Goal: Transaction & Acquisition: Purchase product/service

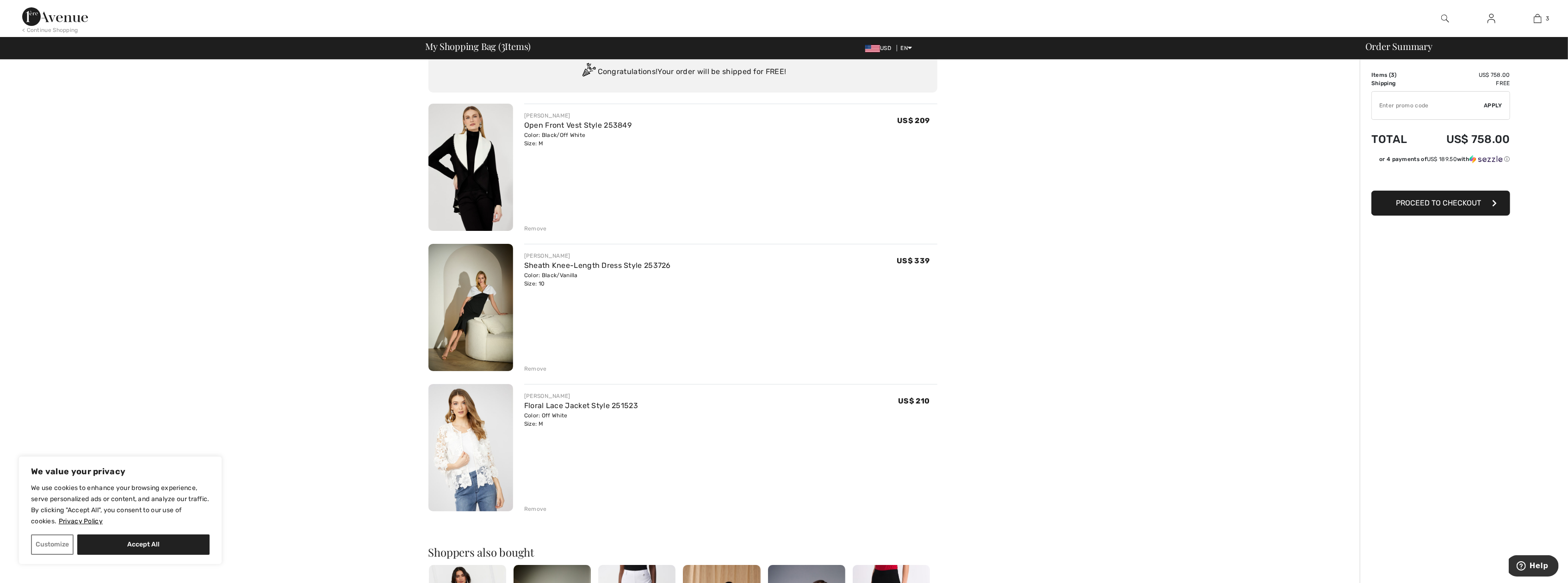
scroll to position [46, 0]
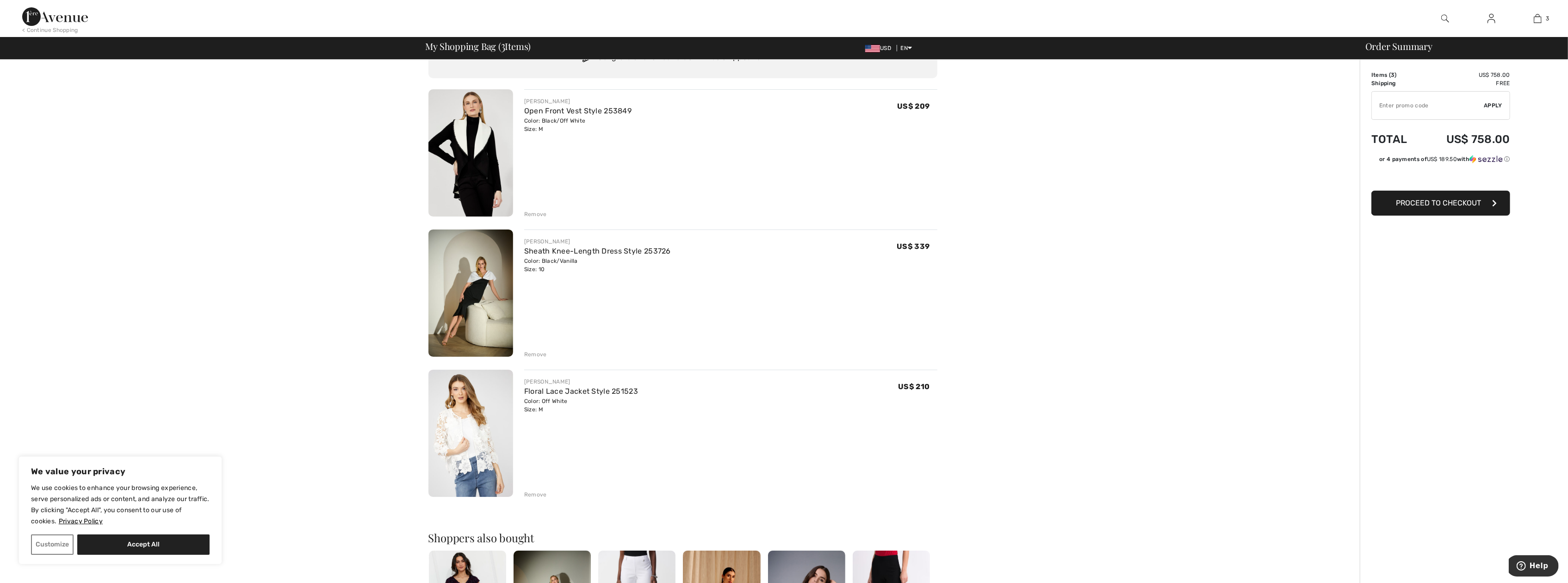
click at [475, 453] on img at bounding box center [470, 433] width 84 height 127
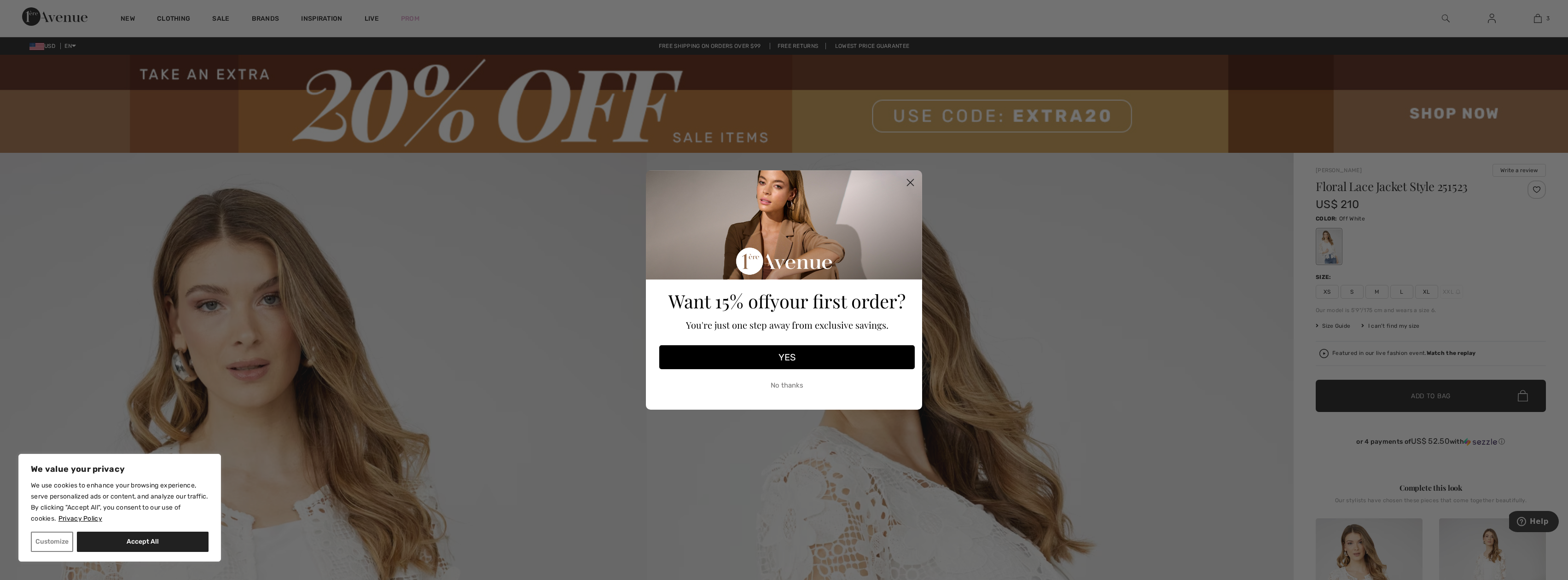
click at [910, 179] on circle "Close dialog" at bounding box center [910, 182] width 15 height 15
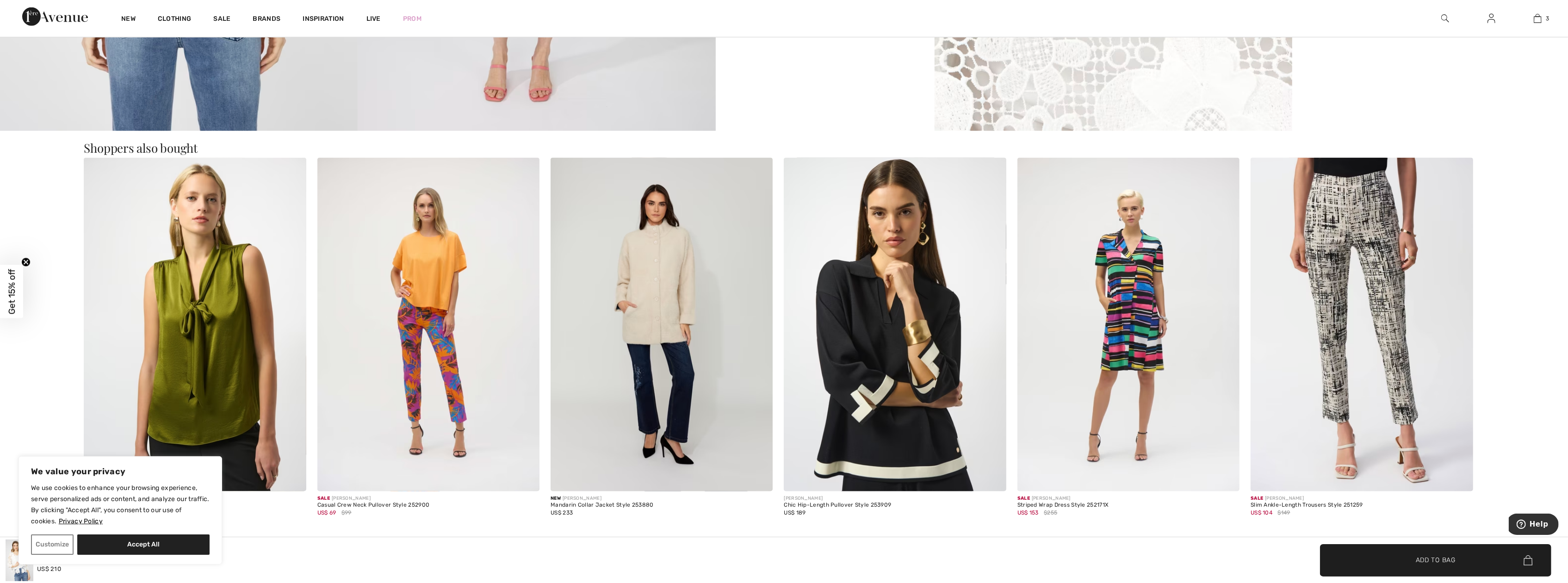
scroll to position [1522, 0]
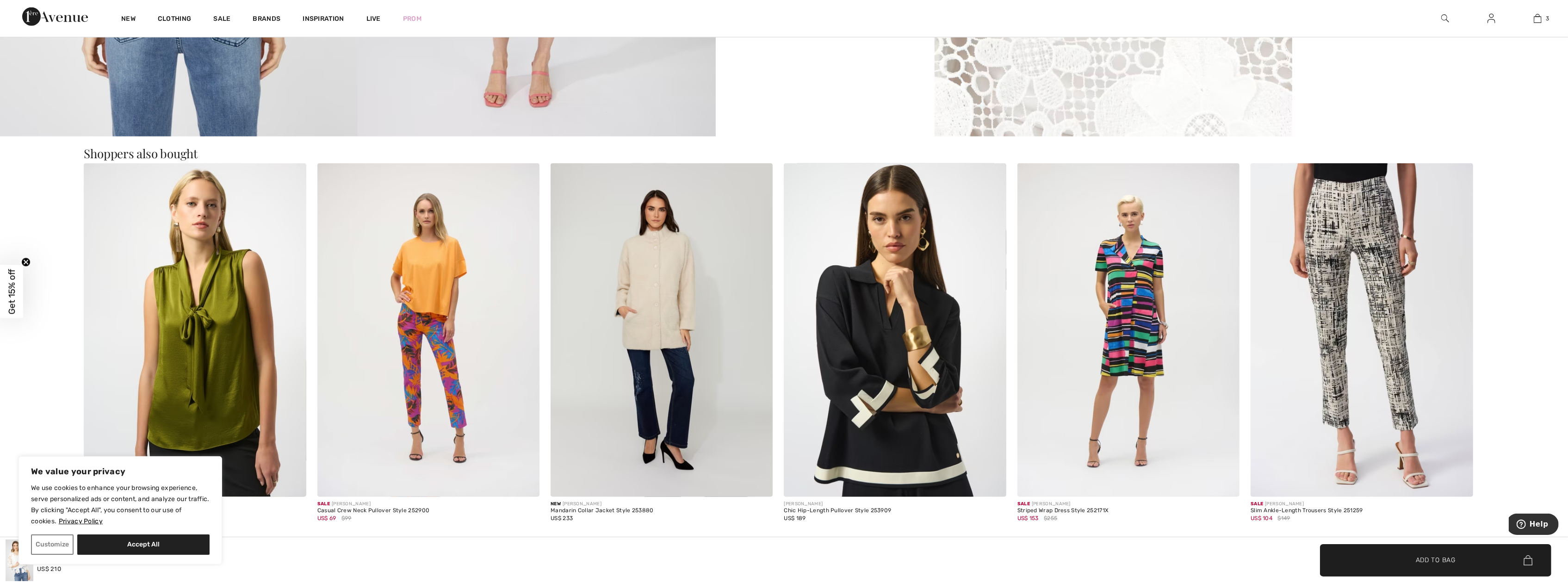
click at [1340, 325] on img at bounding box center [1361, 330] width 222 height 333
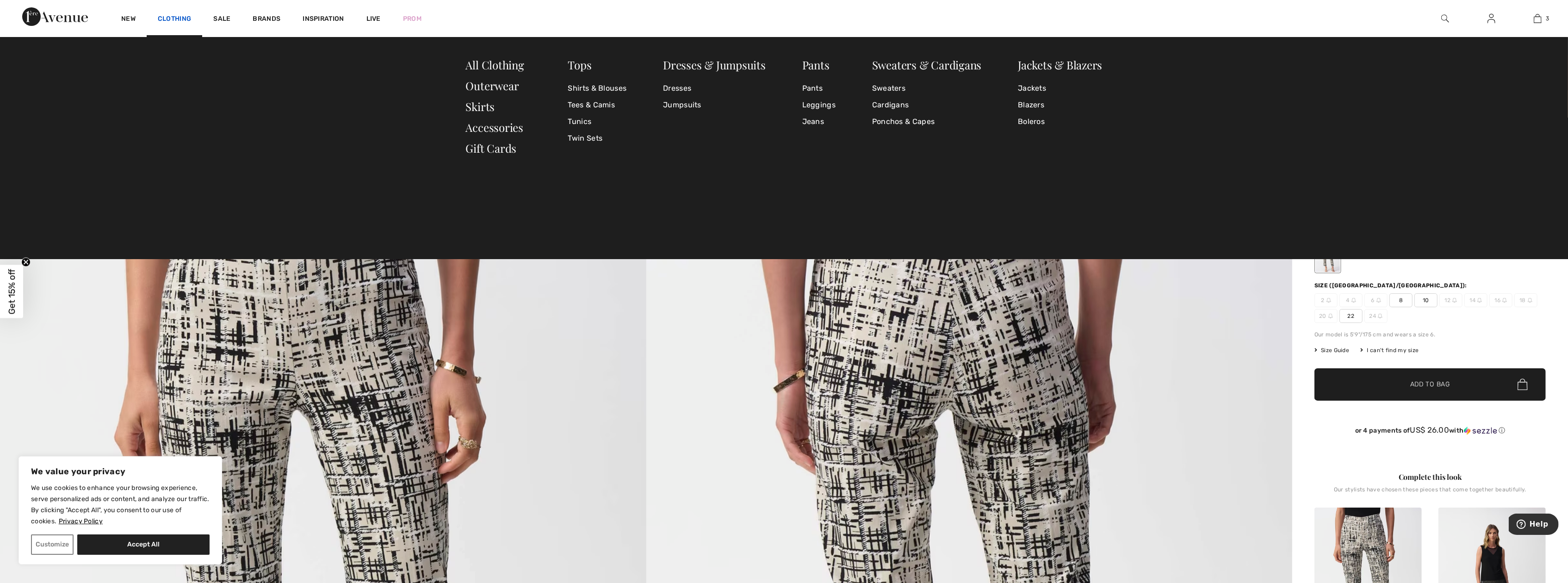
click at [180, 18] on link "Clothing" at bounding box center [174, 20] width 33 height 10
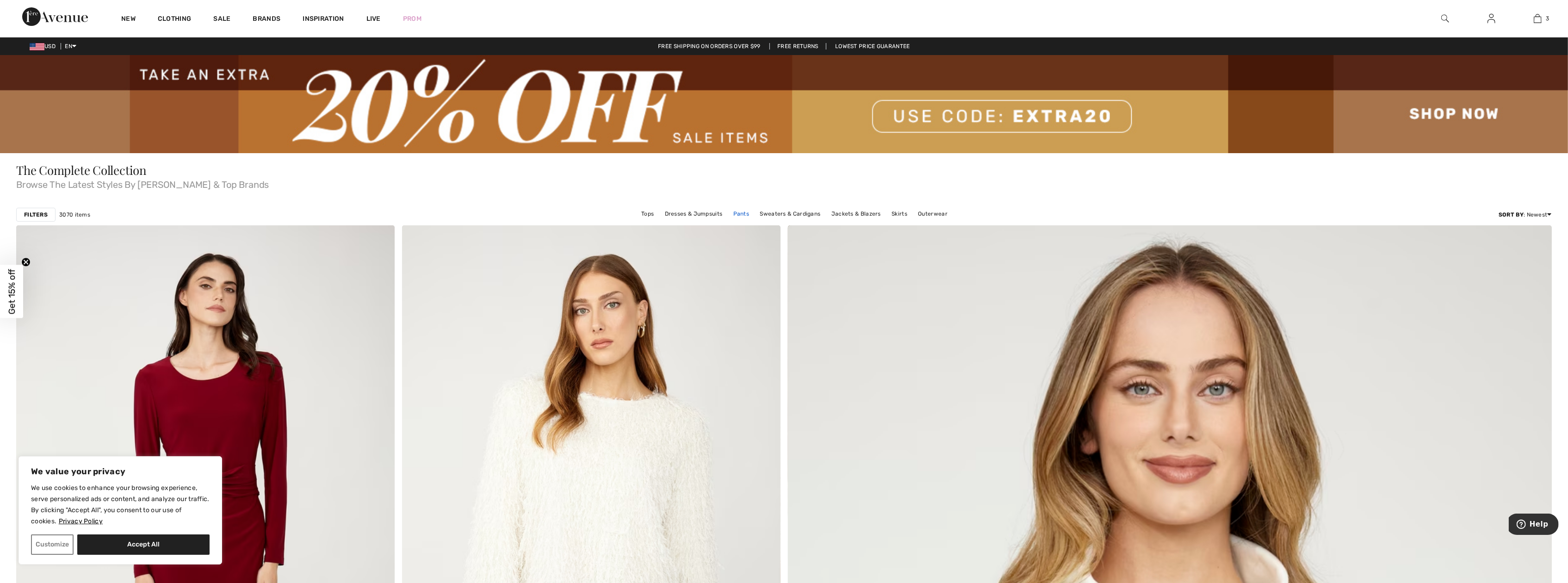
click at [738, 210] on link "Pants" at bounding box center [741, 214] width 26 height 12
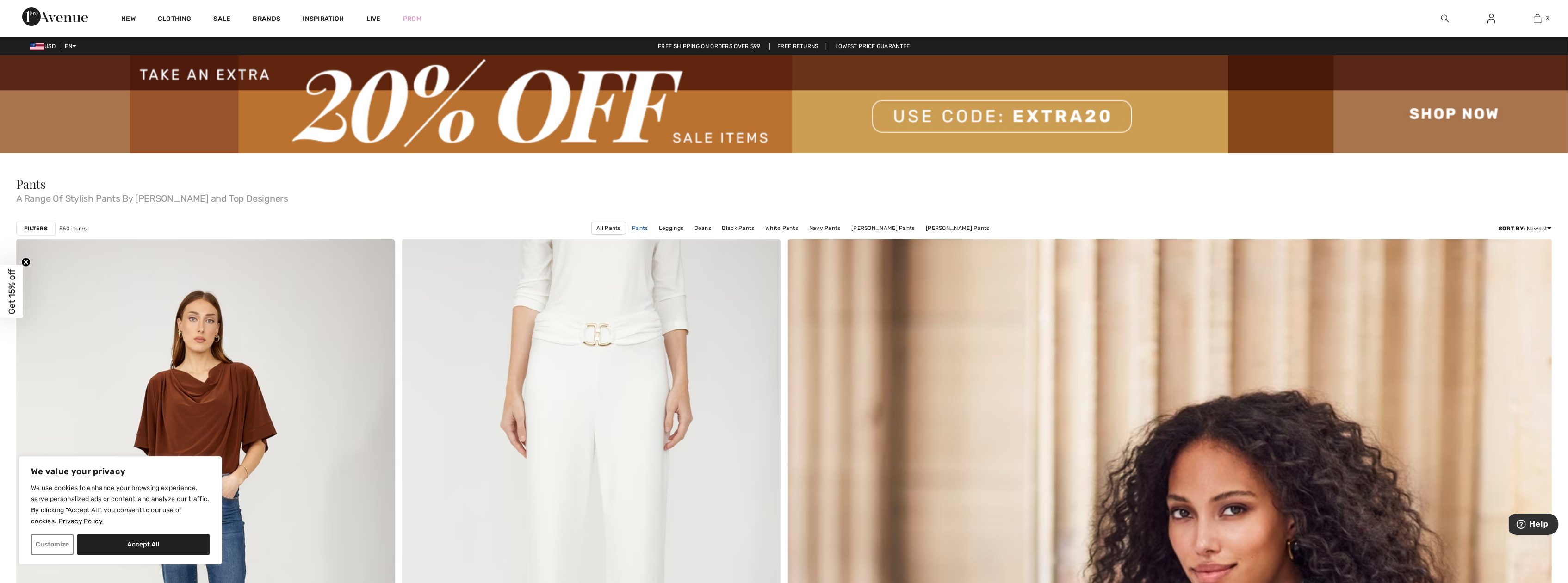
click at [642, 228] on link "Pants" at bounding box center [641, 228] width 26 height 12
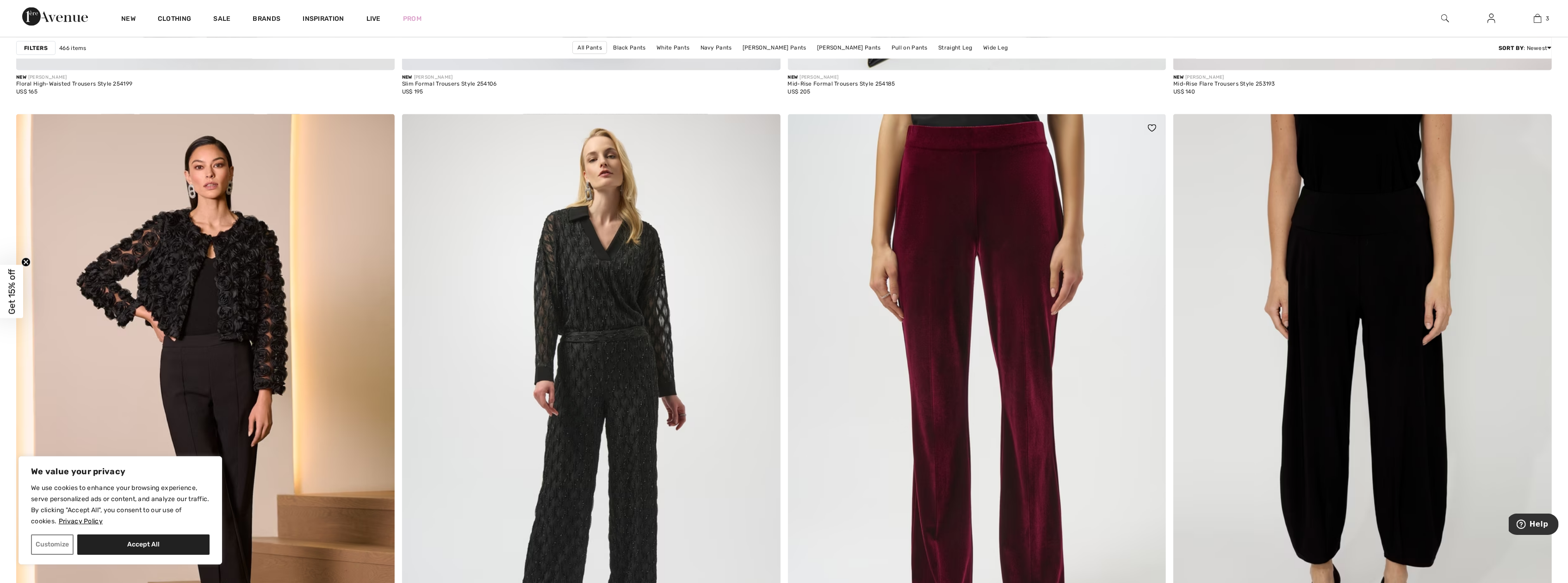
scroll to position [6616, 0]
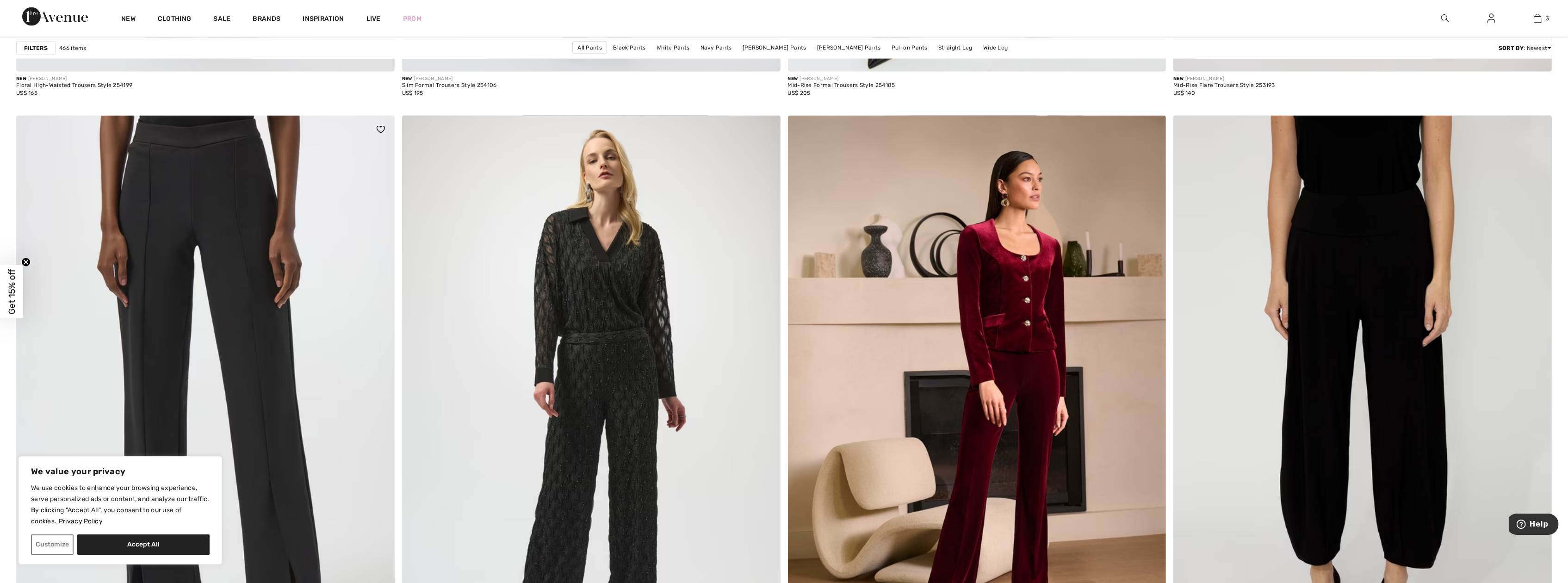
click at [324, 324] on img at bounding box center [205, 399] width 379 height 568
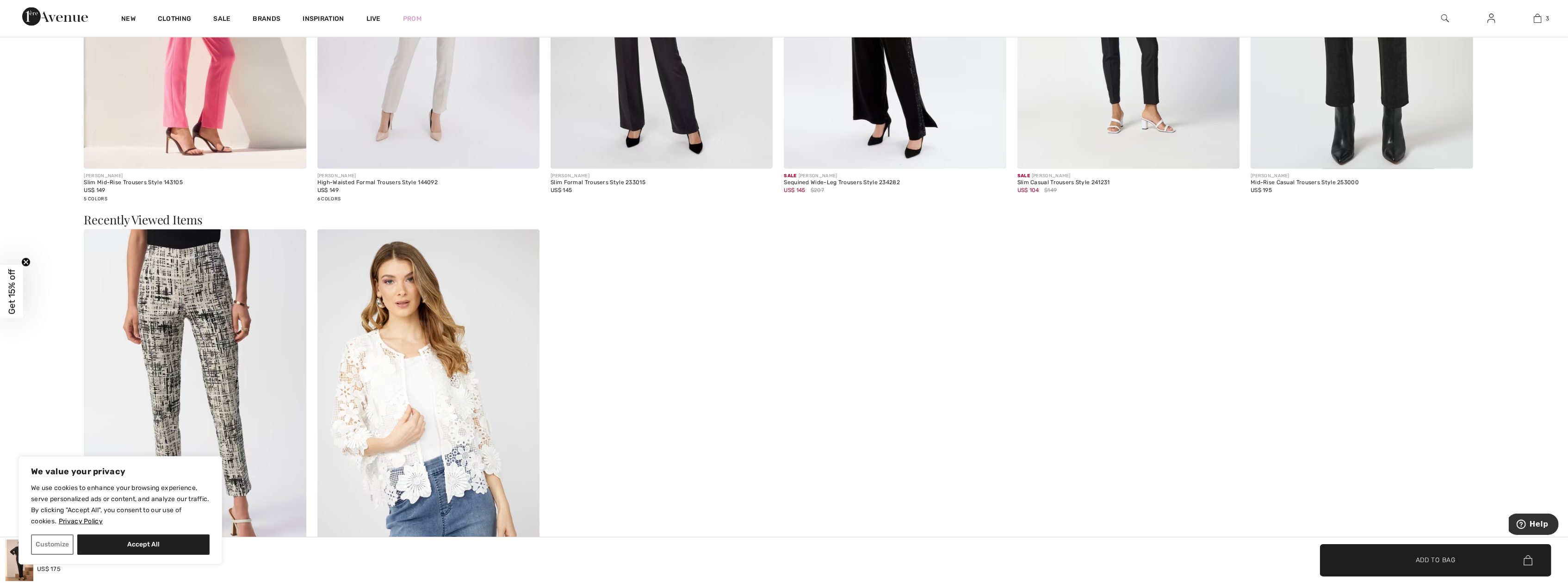
scroll to position [2360, 0]
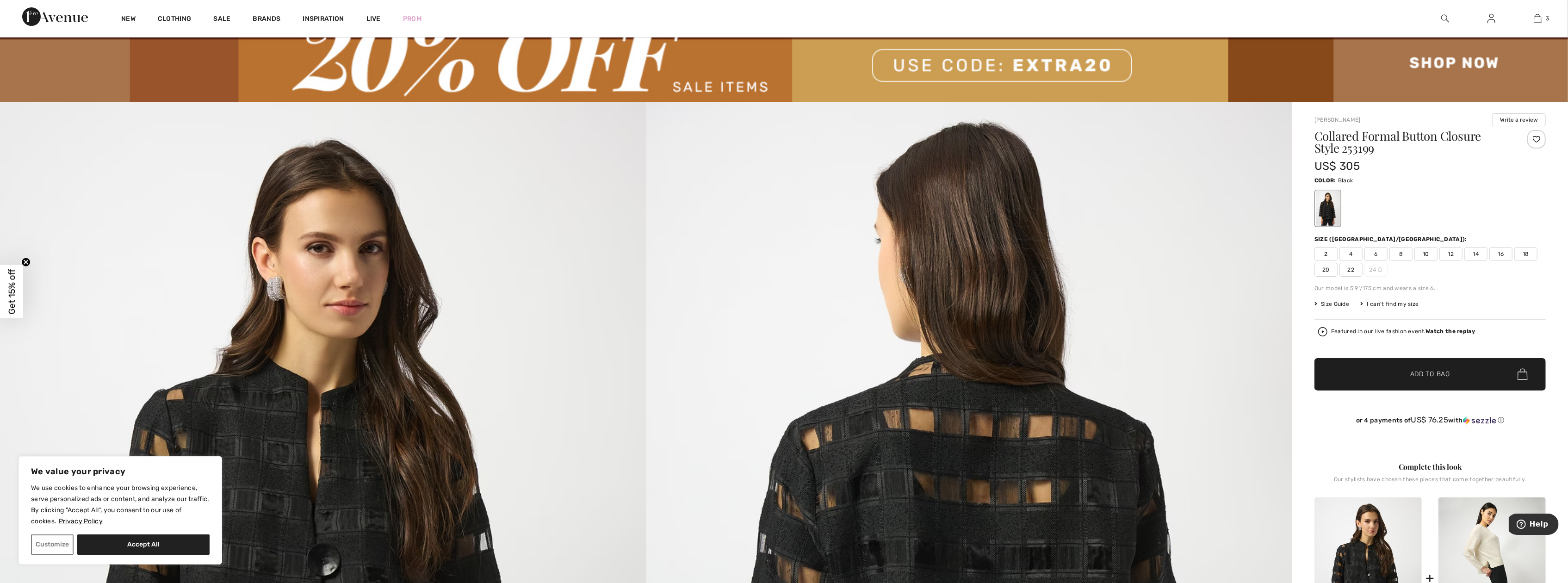
scroll to position [46, 0]
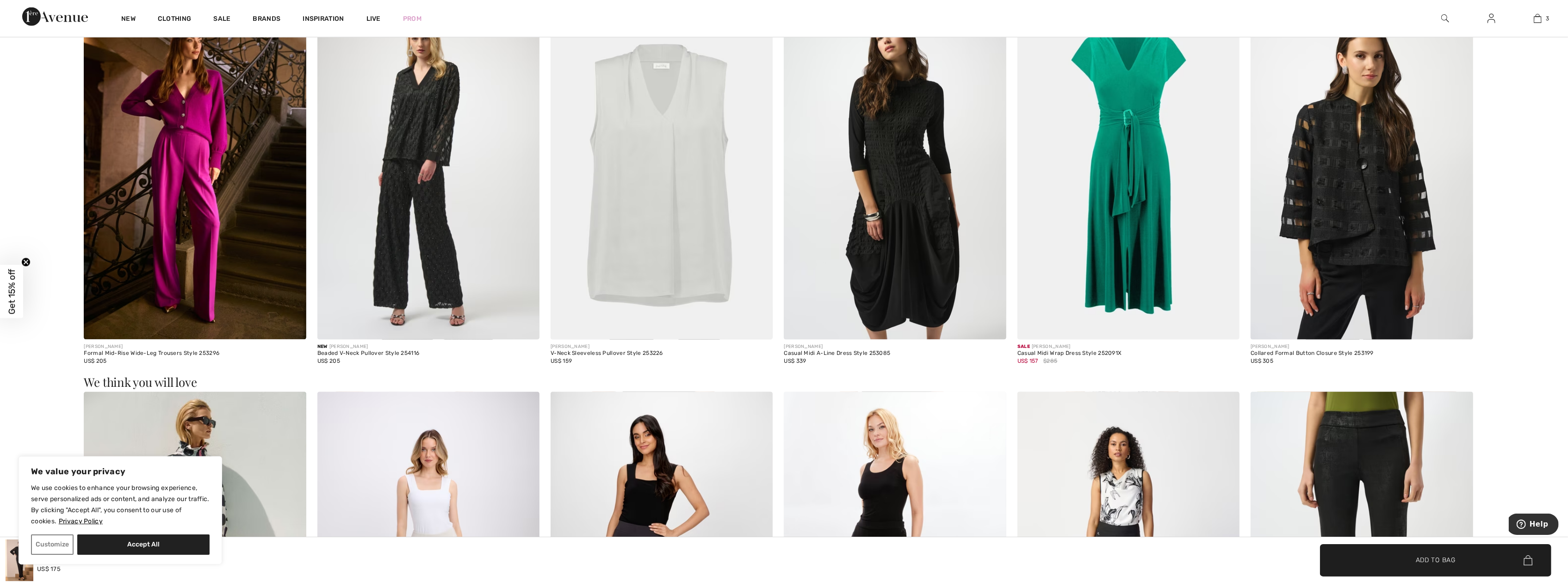
scroll to position [1419, 0]
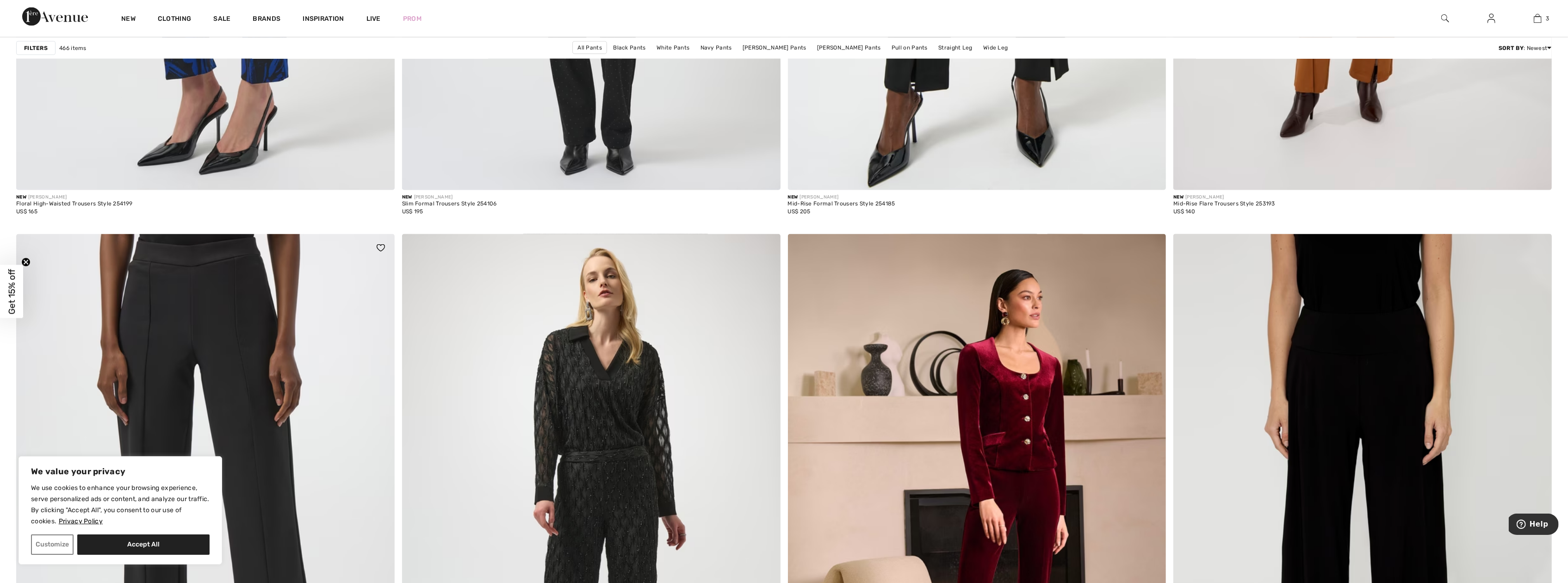
scroll to position [6477, 0]
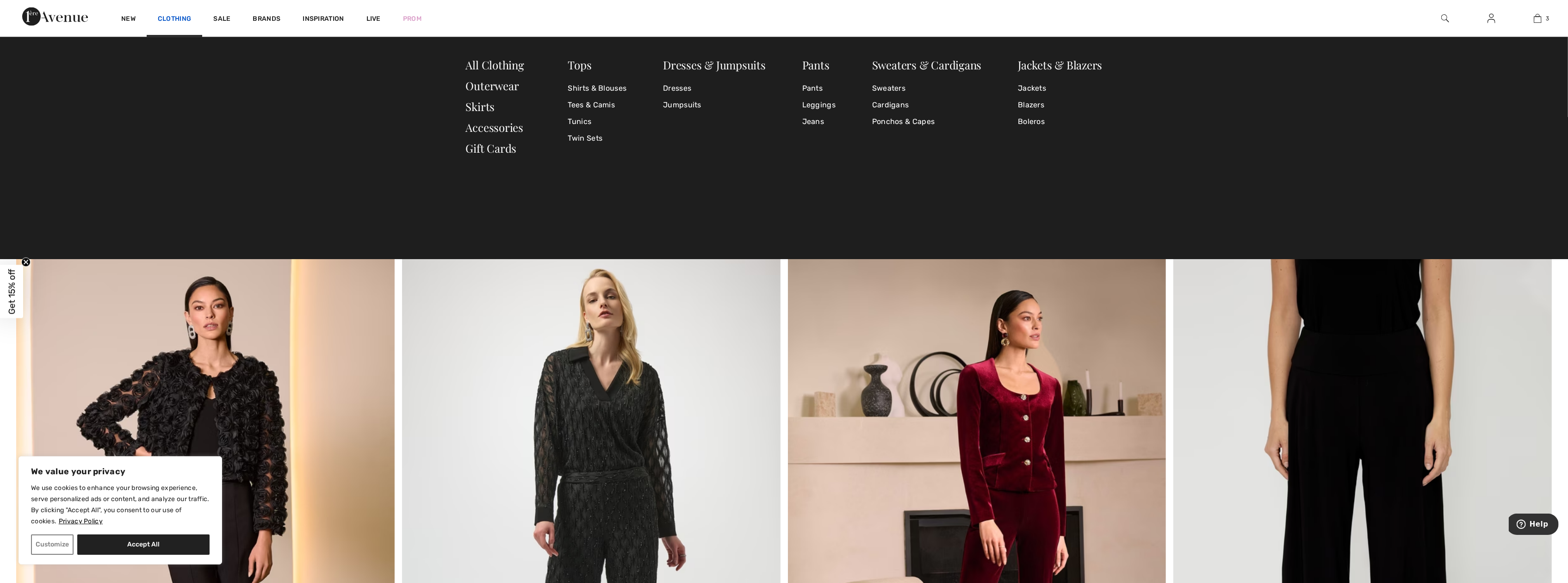
click at [185, 20] on link "Clothing" at bounding box center [174, 20] width 33 height 10
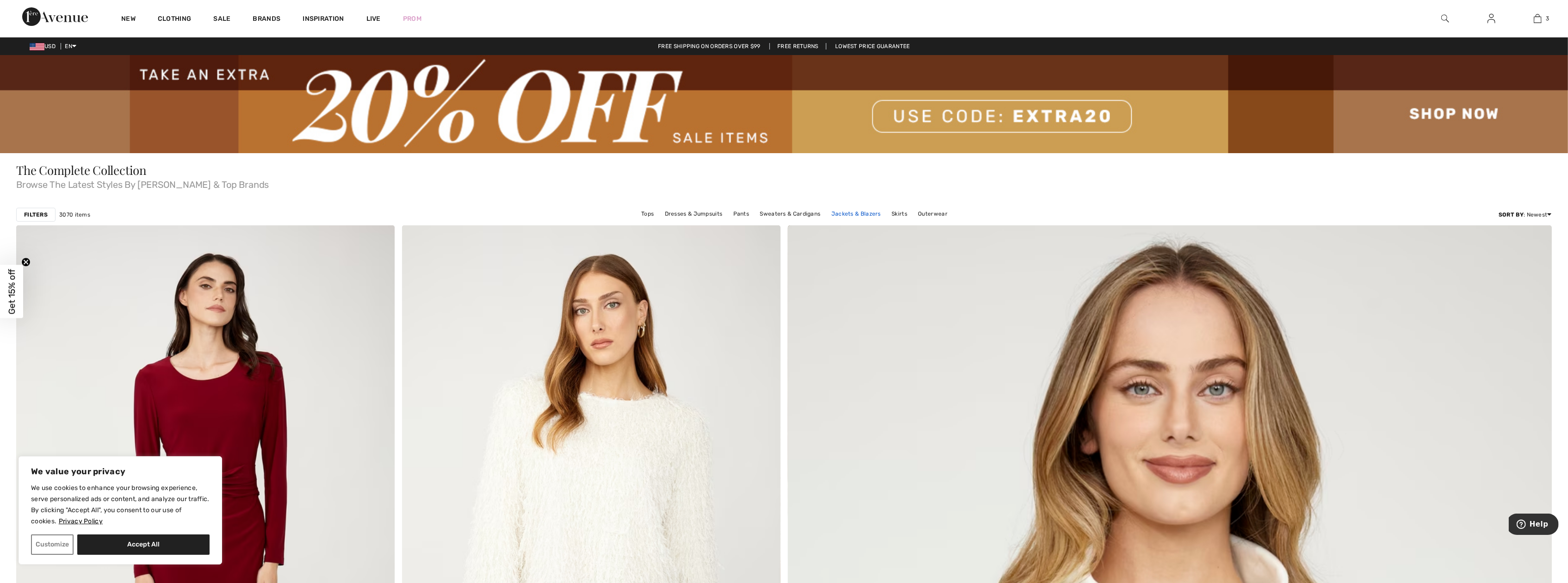
click at [854, 214] on link "Jackets & Blazers" at bounding box center [856, 214] width 59 height 12
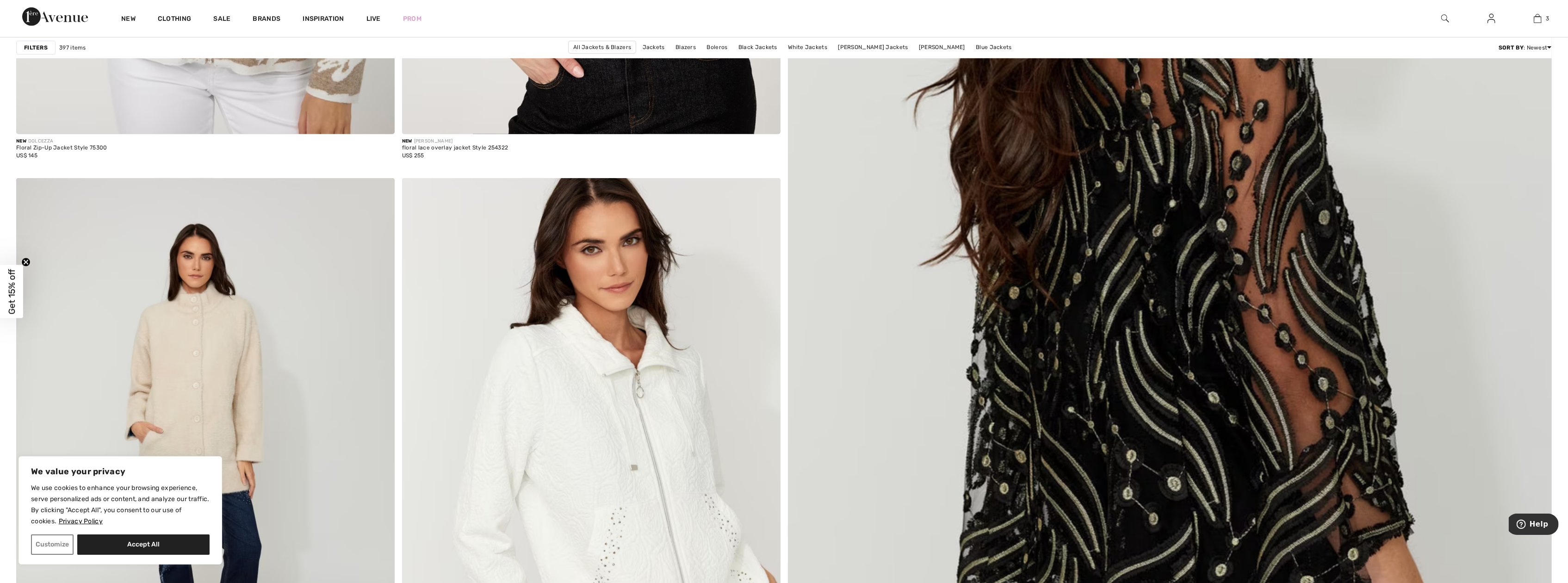
scroll to position [555, 0]
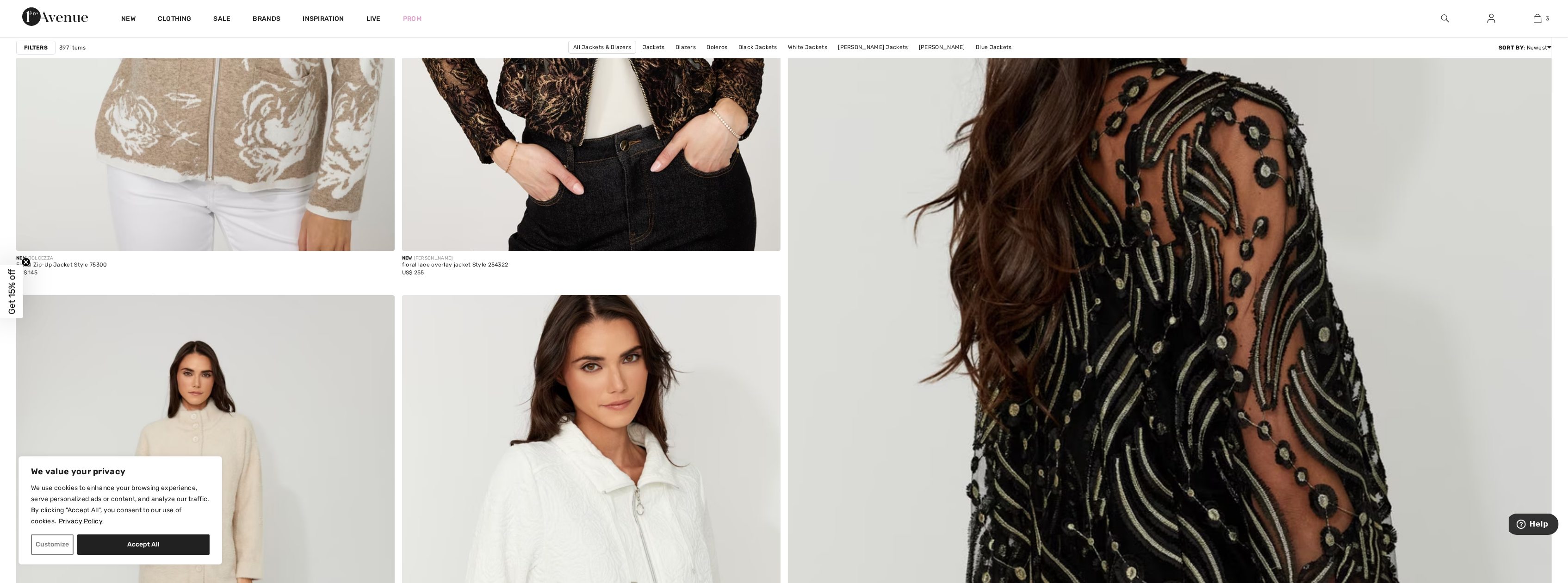
click at [1214, 373] on img at bounding box center [1169, 371] width 917 height 1376
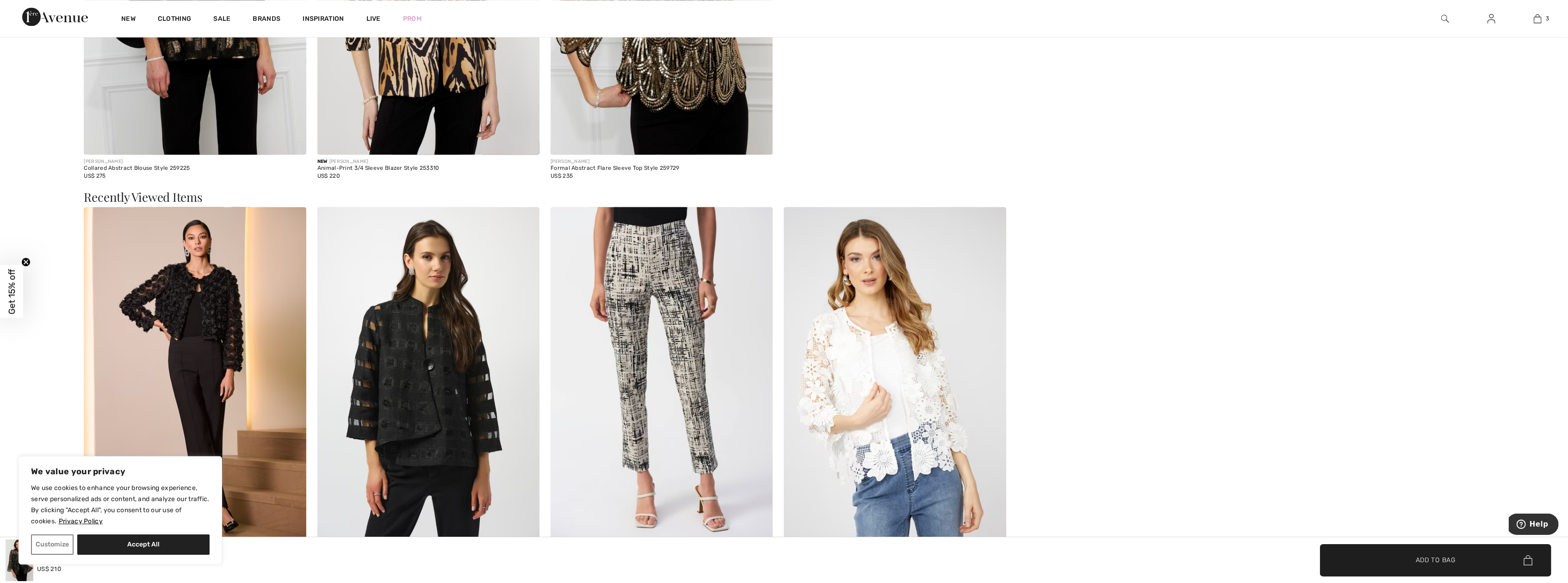
scroll to position [2360, 0]
click at [231, 313] on img at bounding box center [195, 373] width 222 height 333
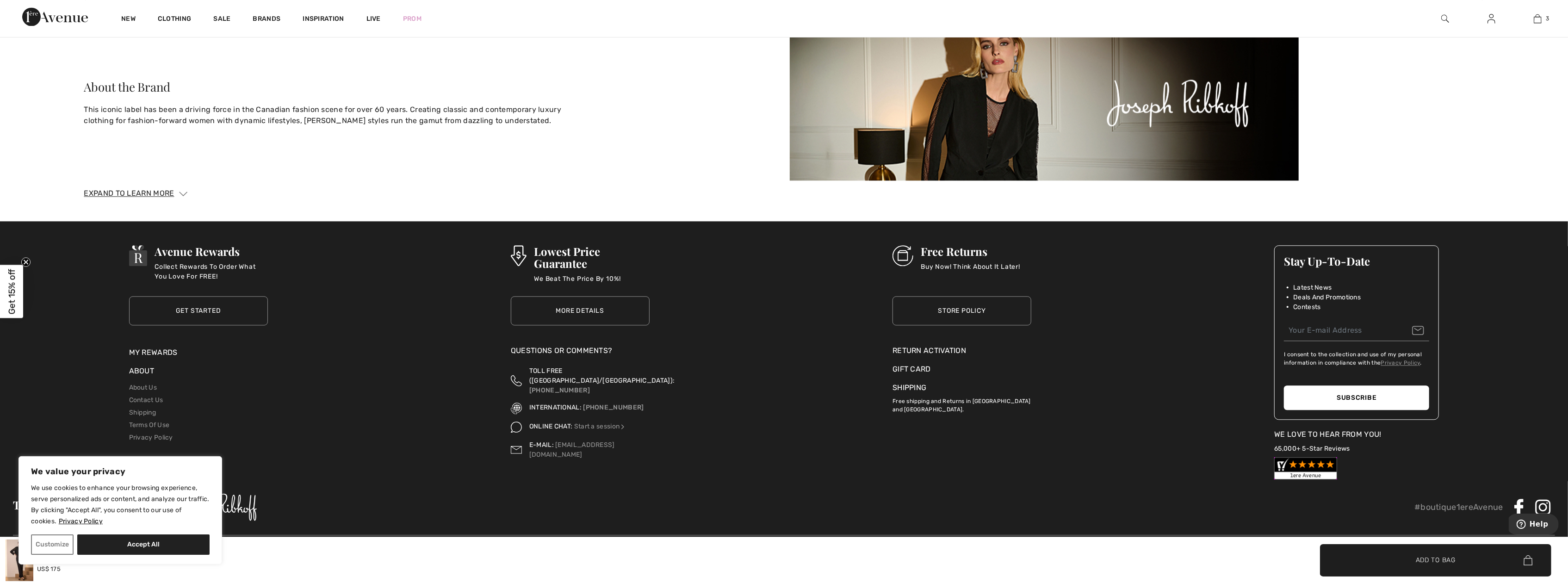
scroll to position [3285, 0]
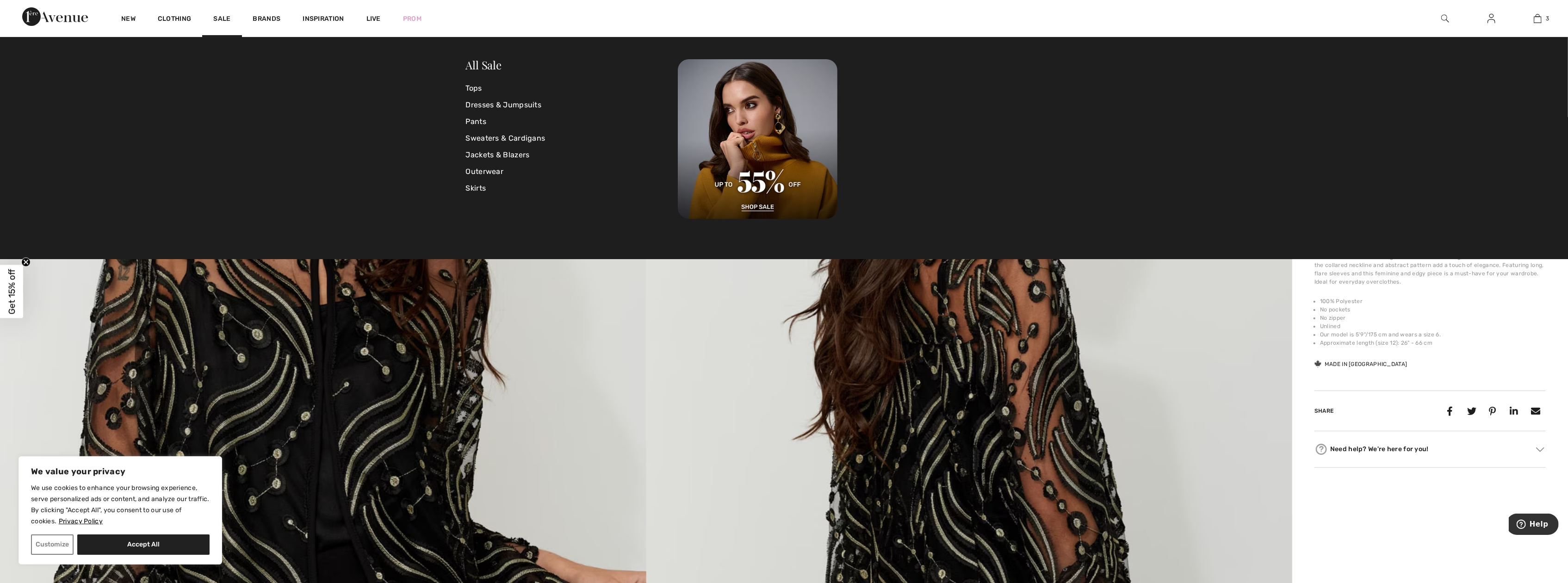
scroll to position [92, 0]
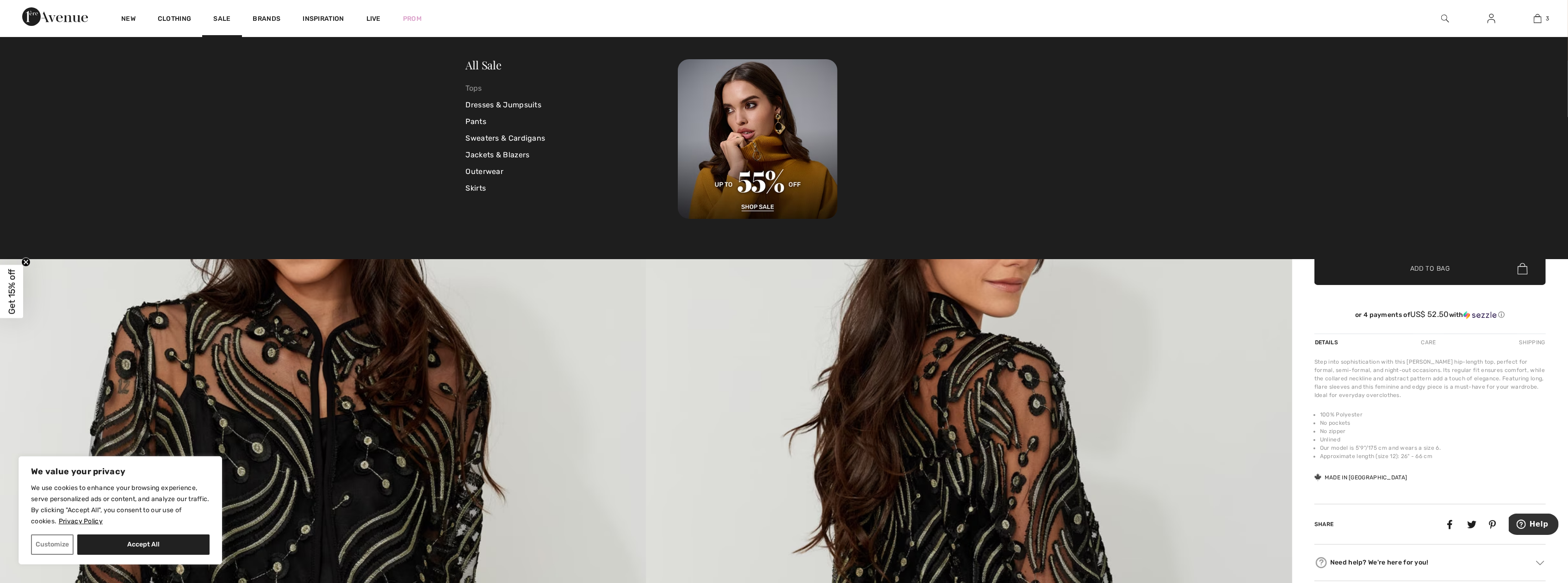
click at [480, 86] on link "Tops" at bounding box center [572, 88] width 212 height 17
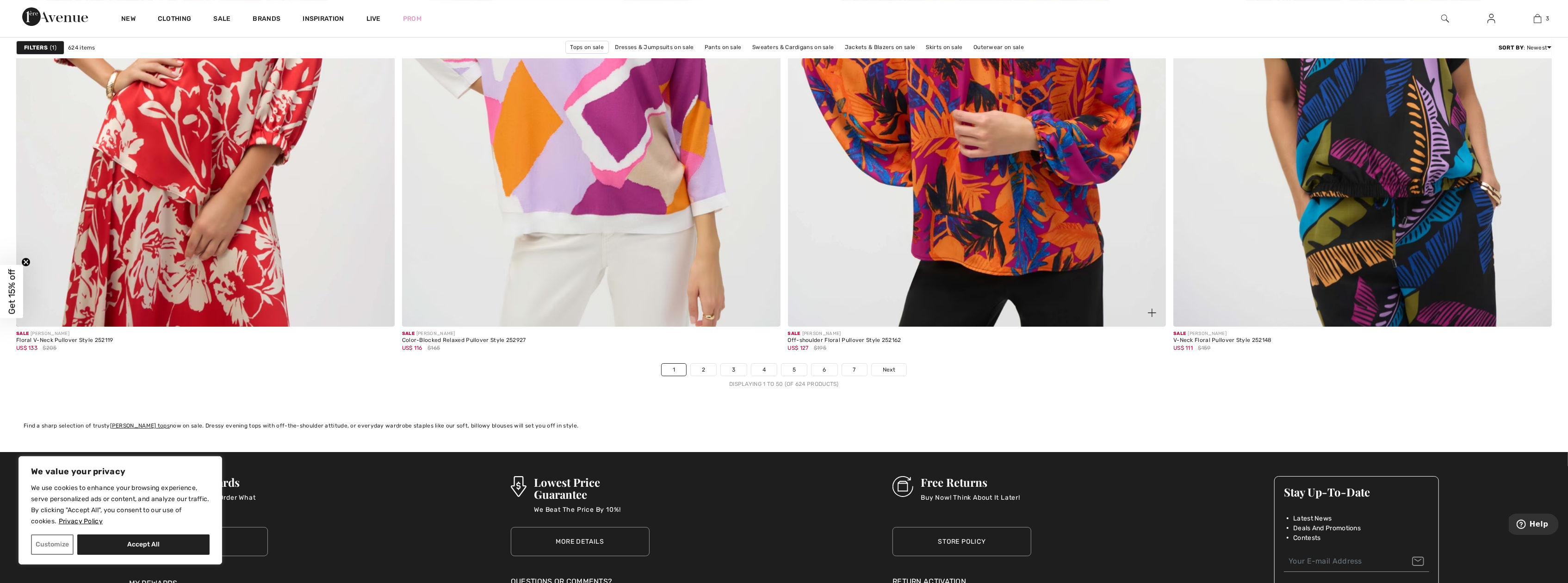
scroll to position [9053, 0]
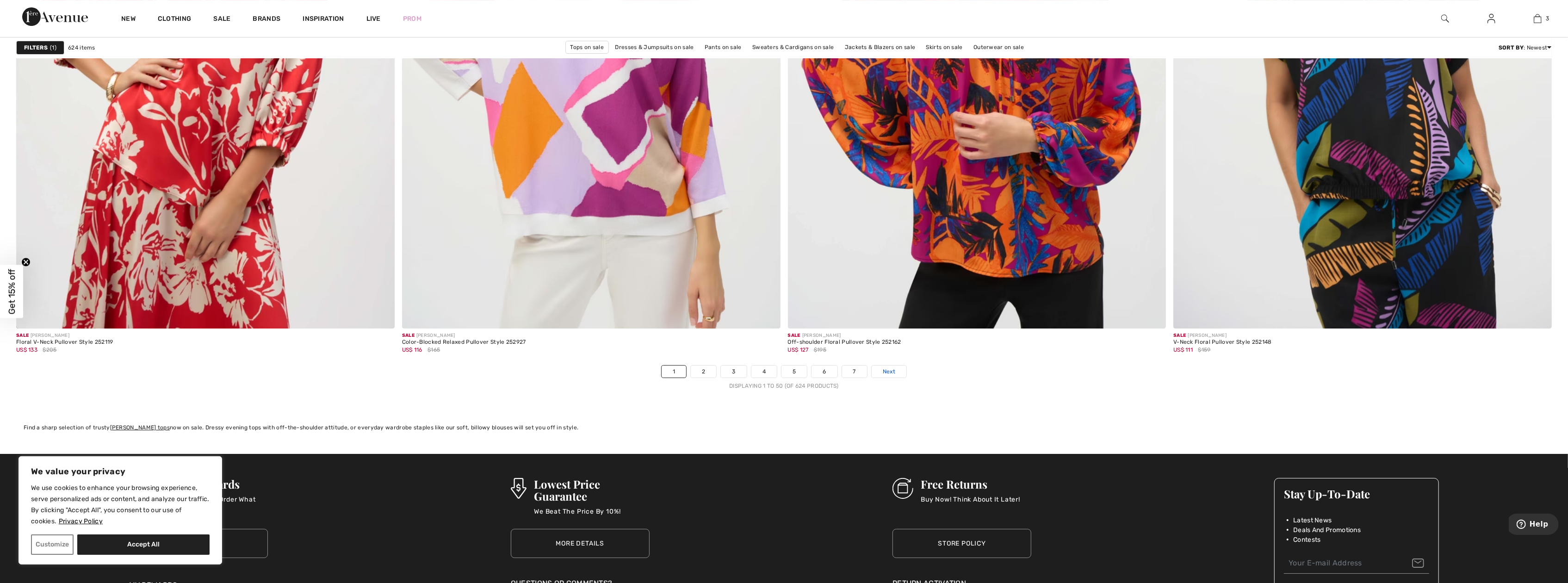
click at [890, 368] on span "Next" at bounding box center [889, 372] width 12 height 9
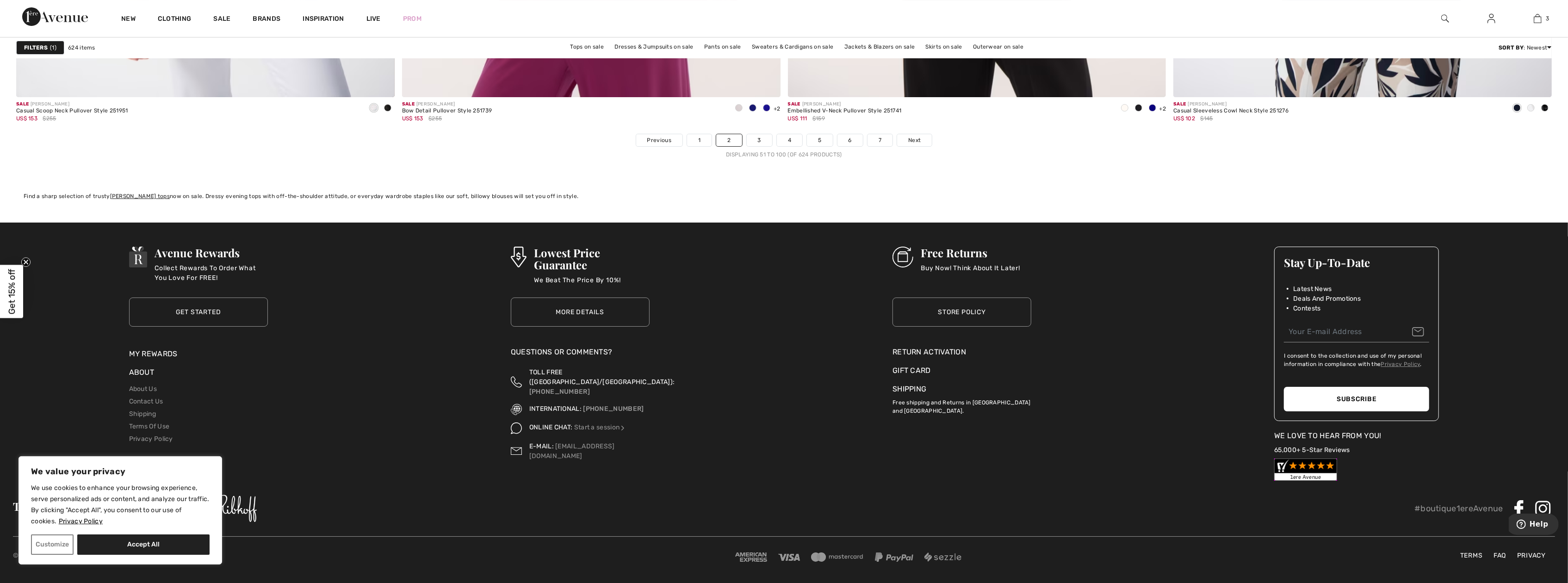
scroll to position [9053, 0]
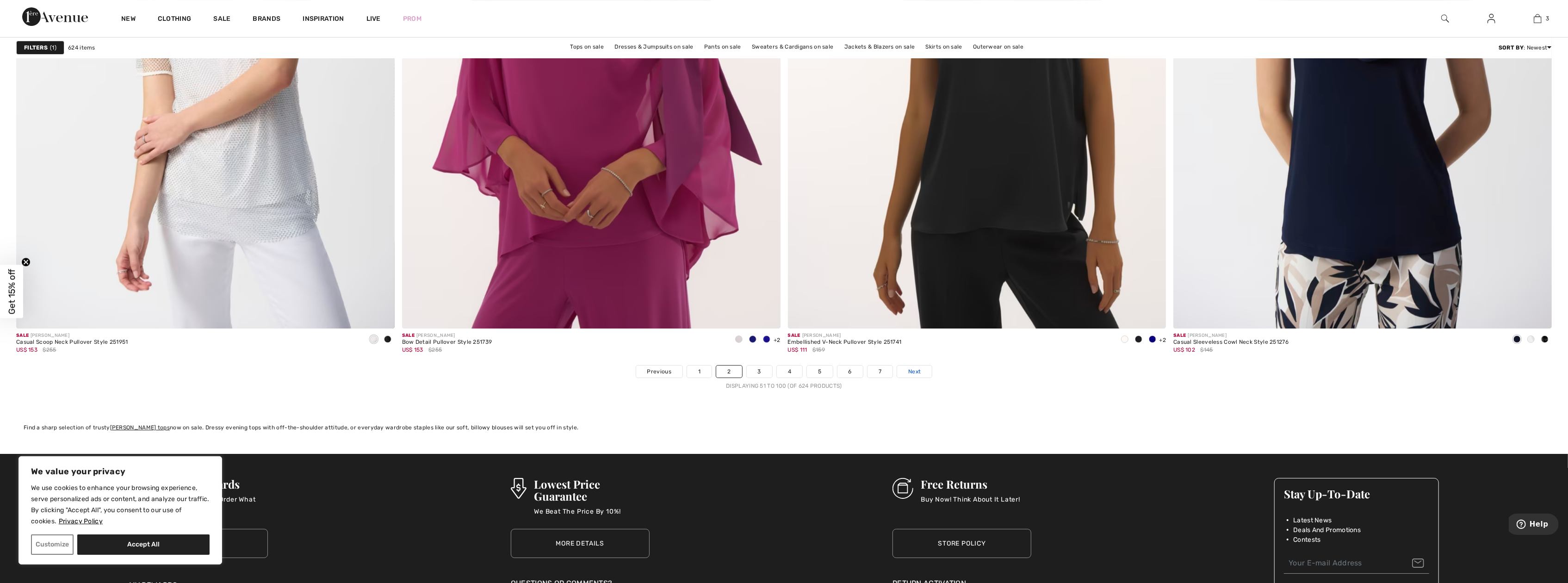
click at [916, 368] on span "Next" at bounding box center [915, 372] width 12 height 9
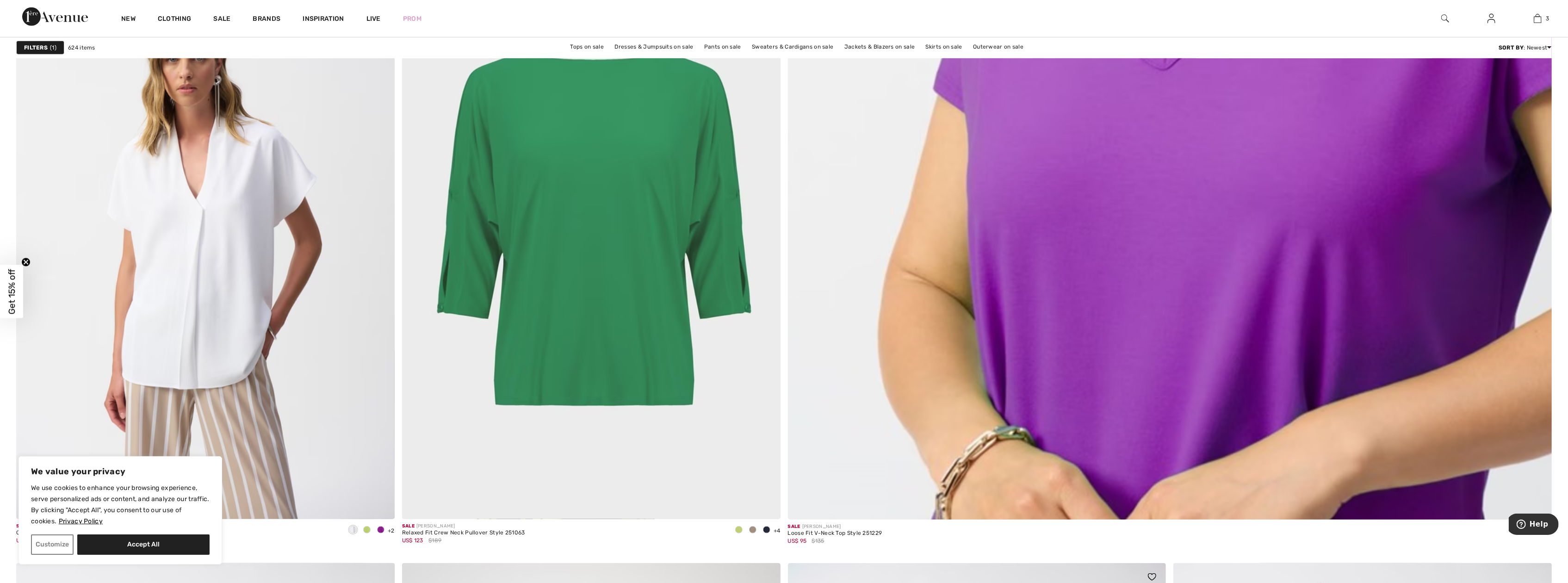
scroll to position [740, 0]
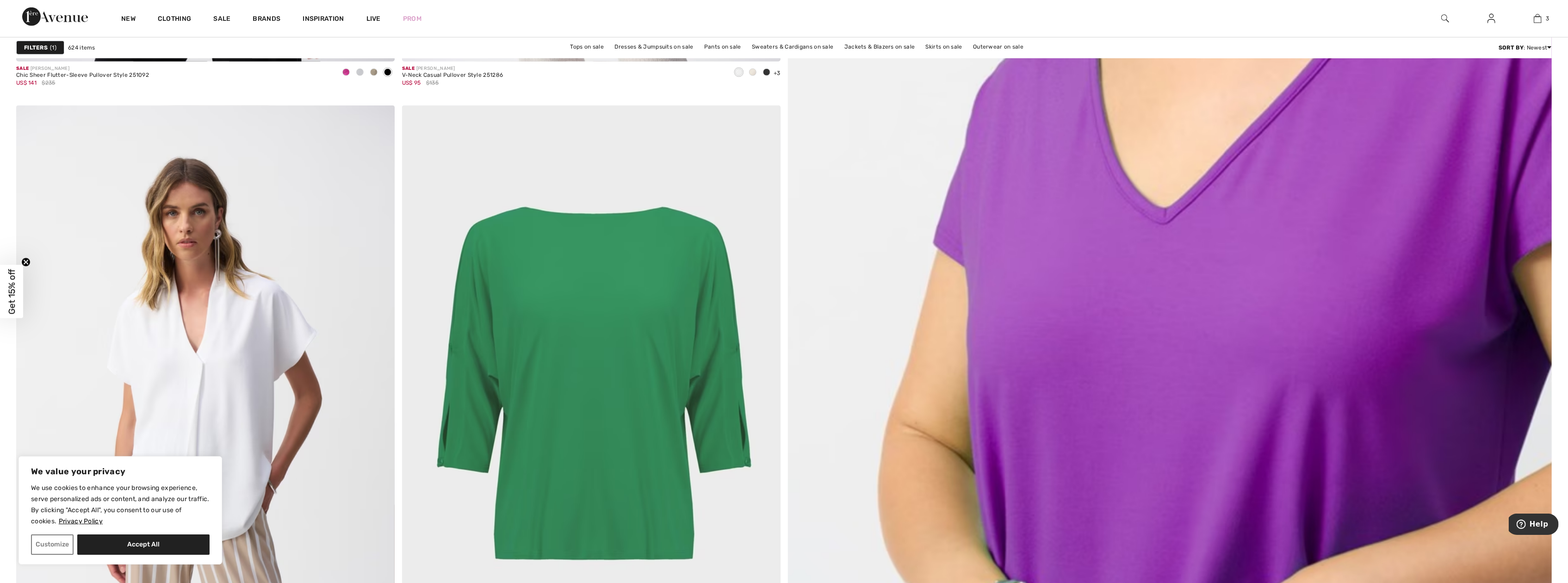
click at [1239, 373] on img at bounding box center [1169, 182] width 917 height 1376
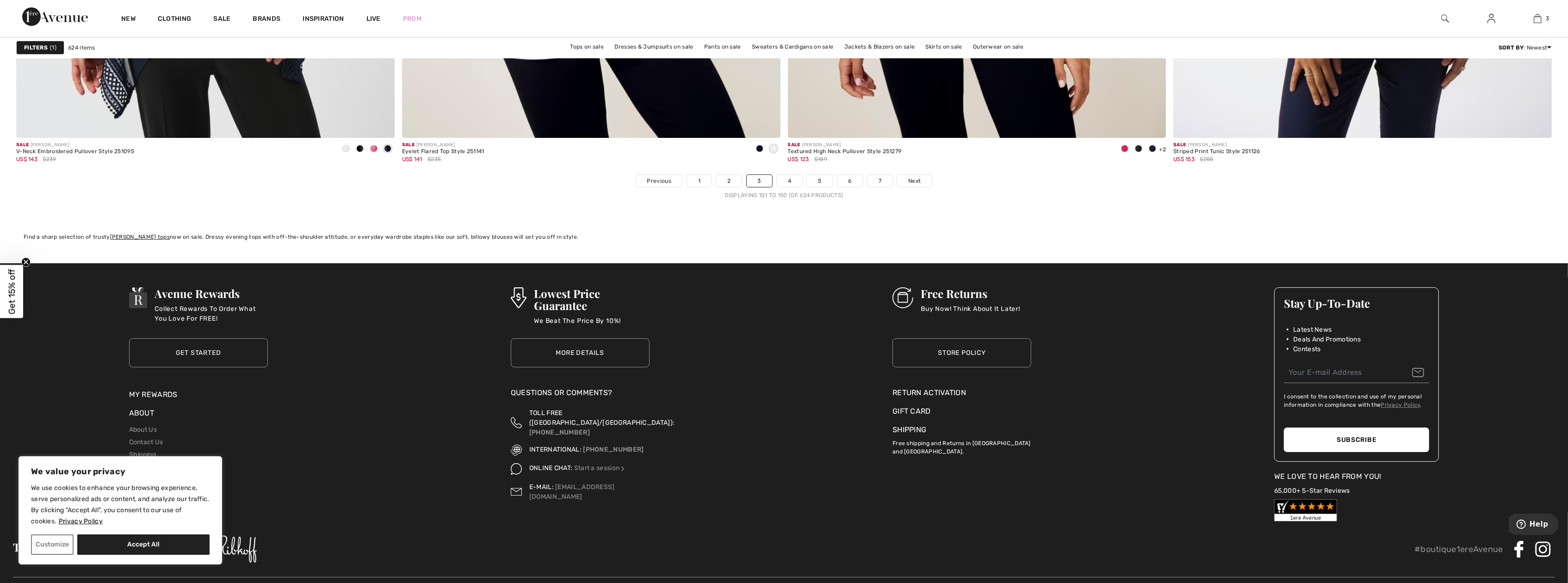
scroll to position [9145, 0]
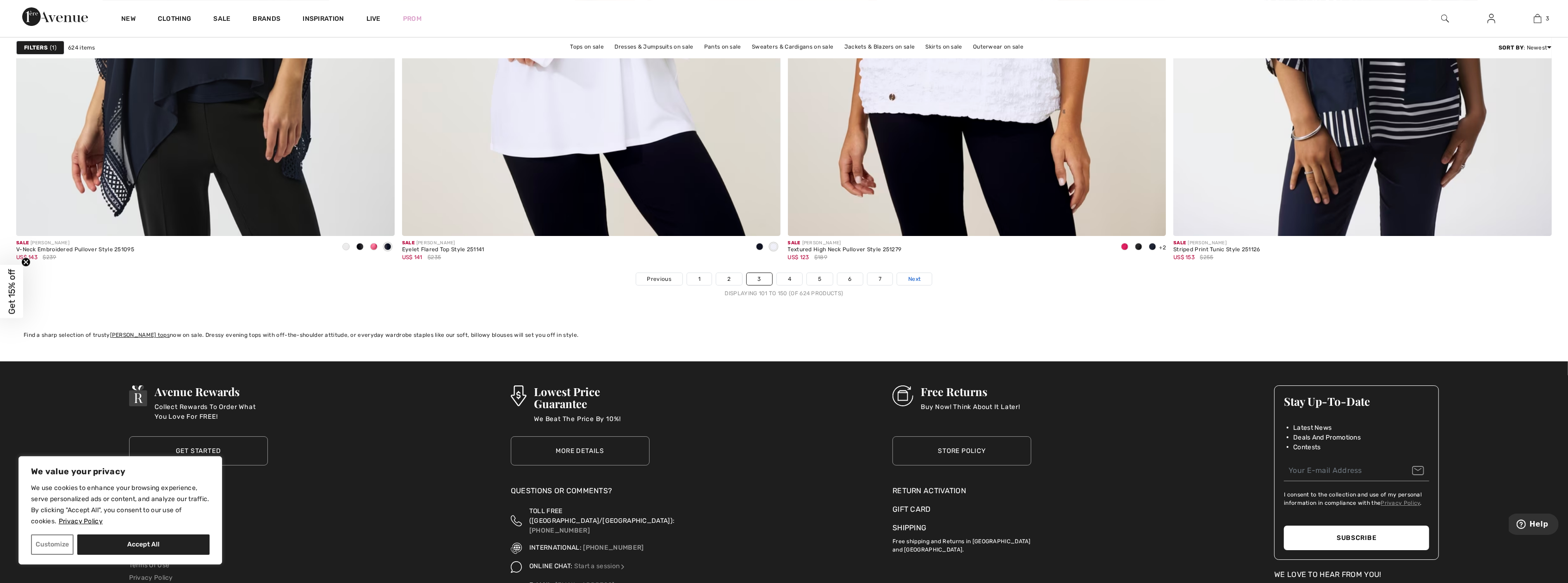
click at [915, 280] on span "Next" at bounding box center [915, 279] width 12 height 9
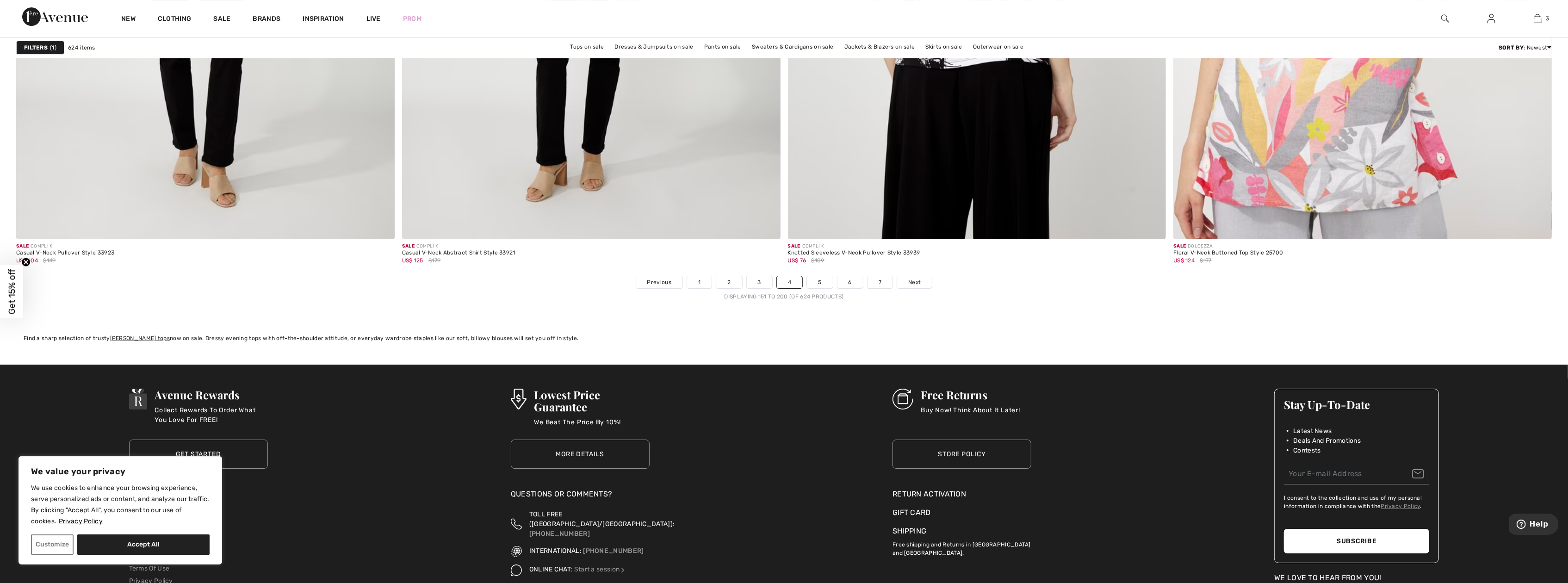
scroll to position [9253, 0]
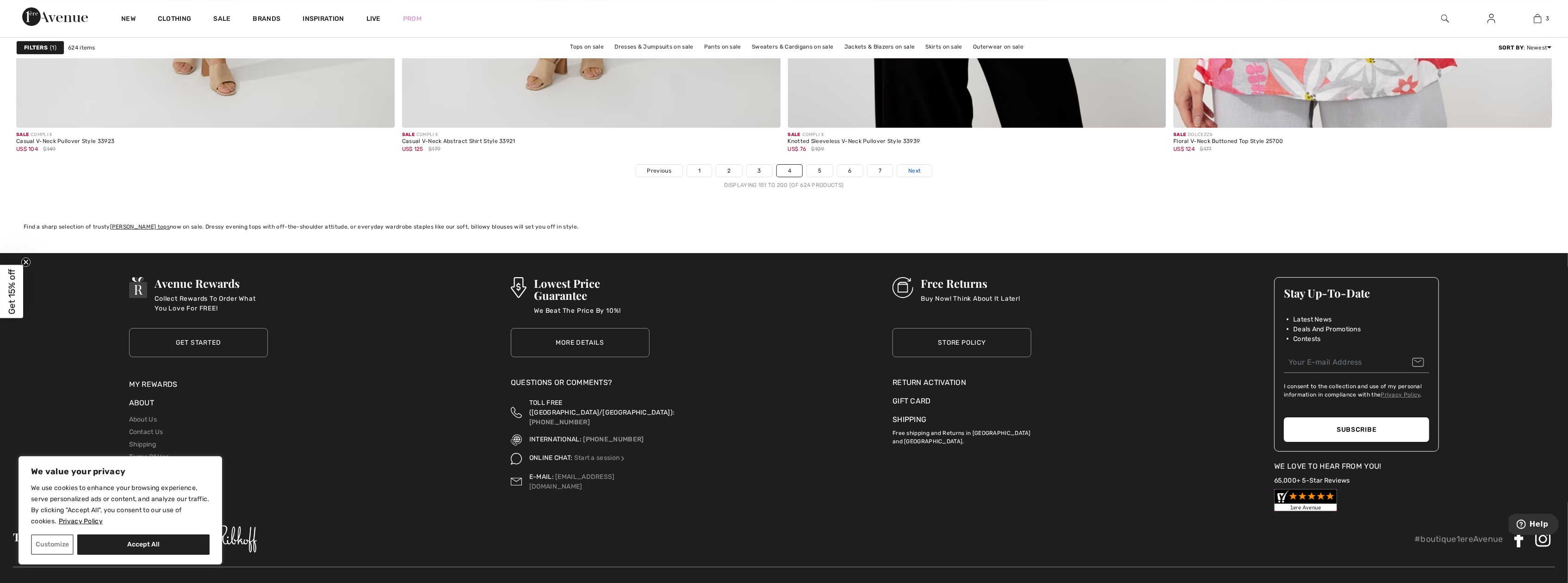
click at [914, 172] on span "Next" at bounding box center [915, 171] width 12 height 9
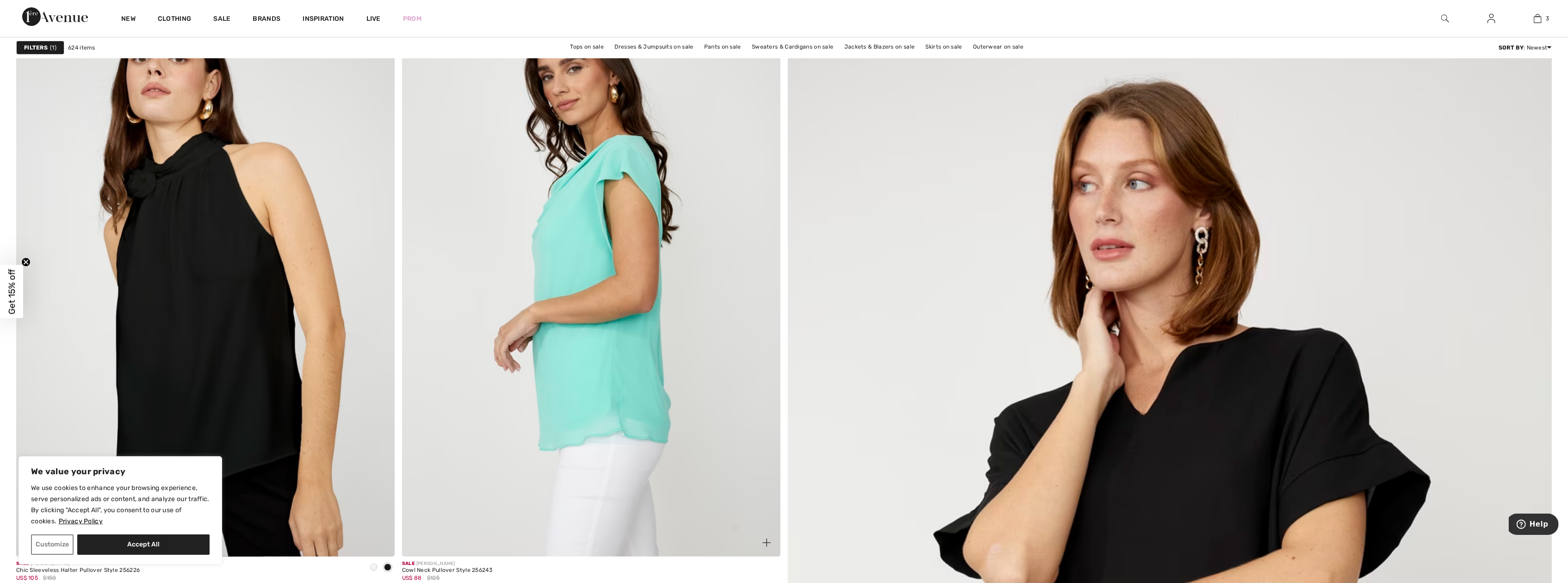
scroll to position [231, 0]
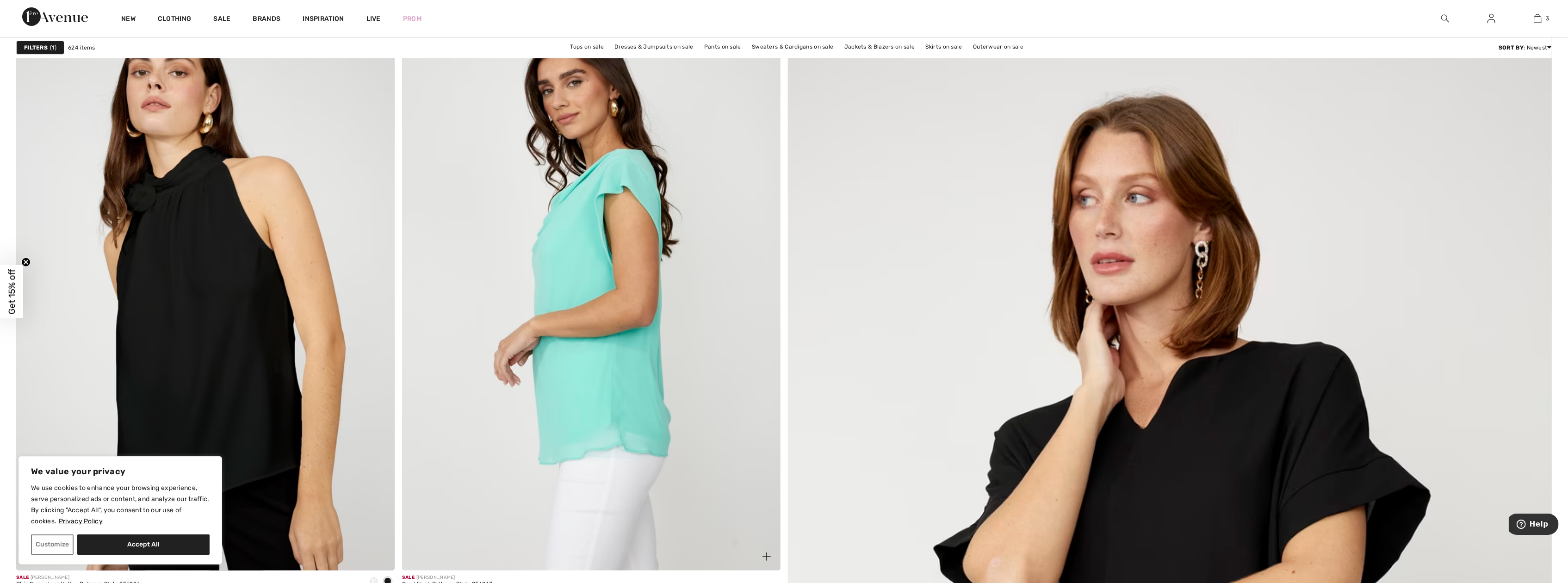
click at [592, 259] on img at bounding box center [591, 287] width 379 height 568
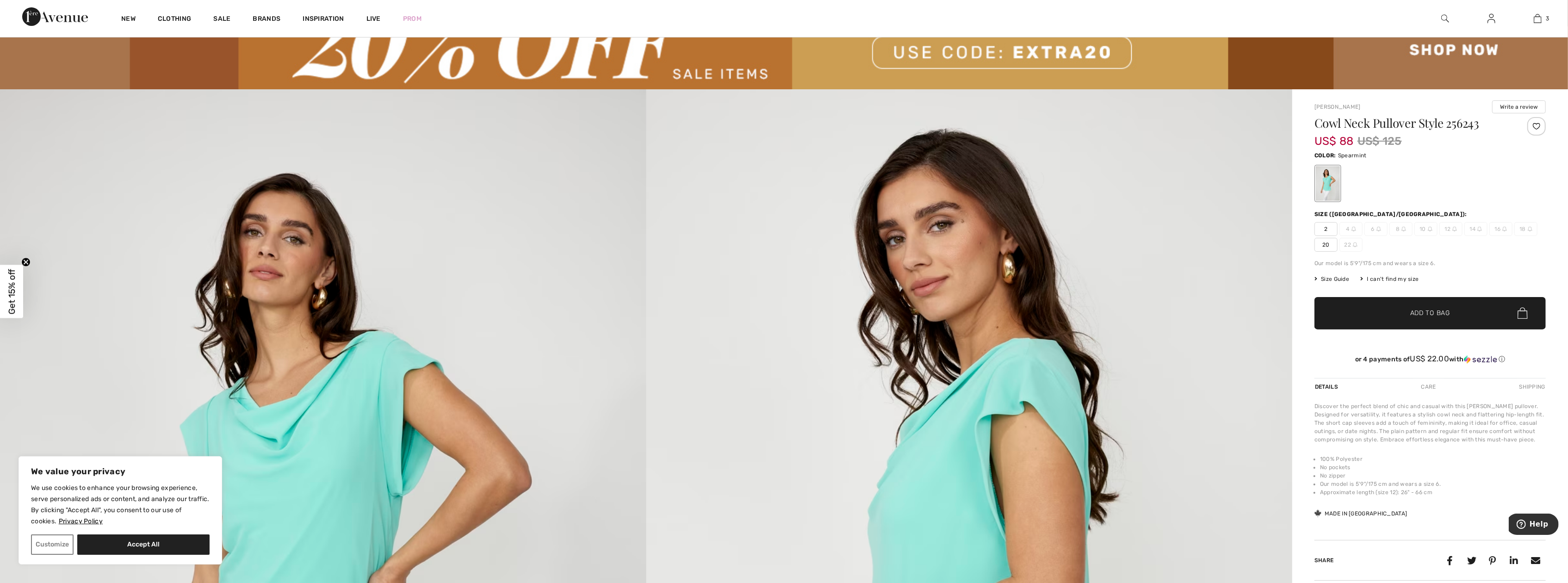
scroll to position [46, 0]
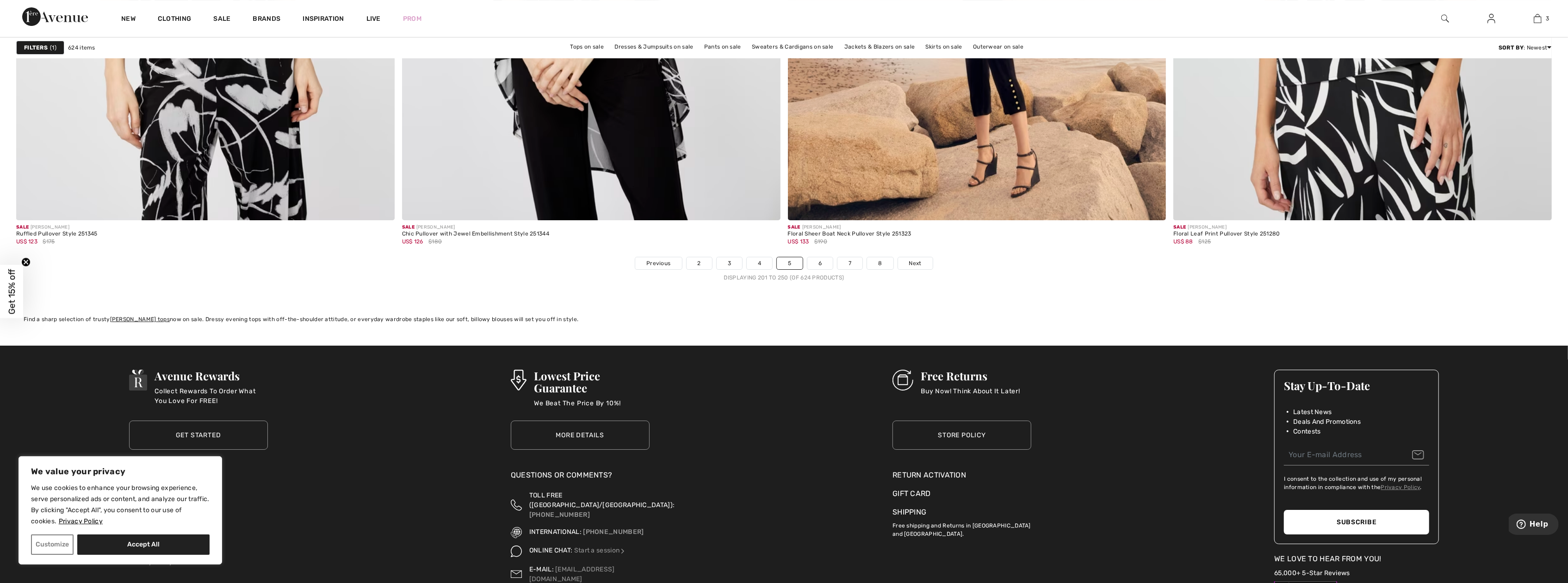
scroll to position [9207, 0]
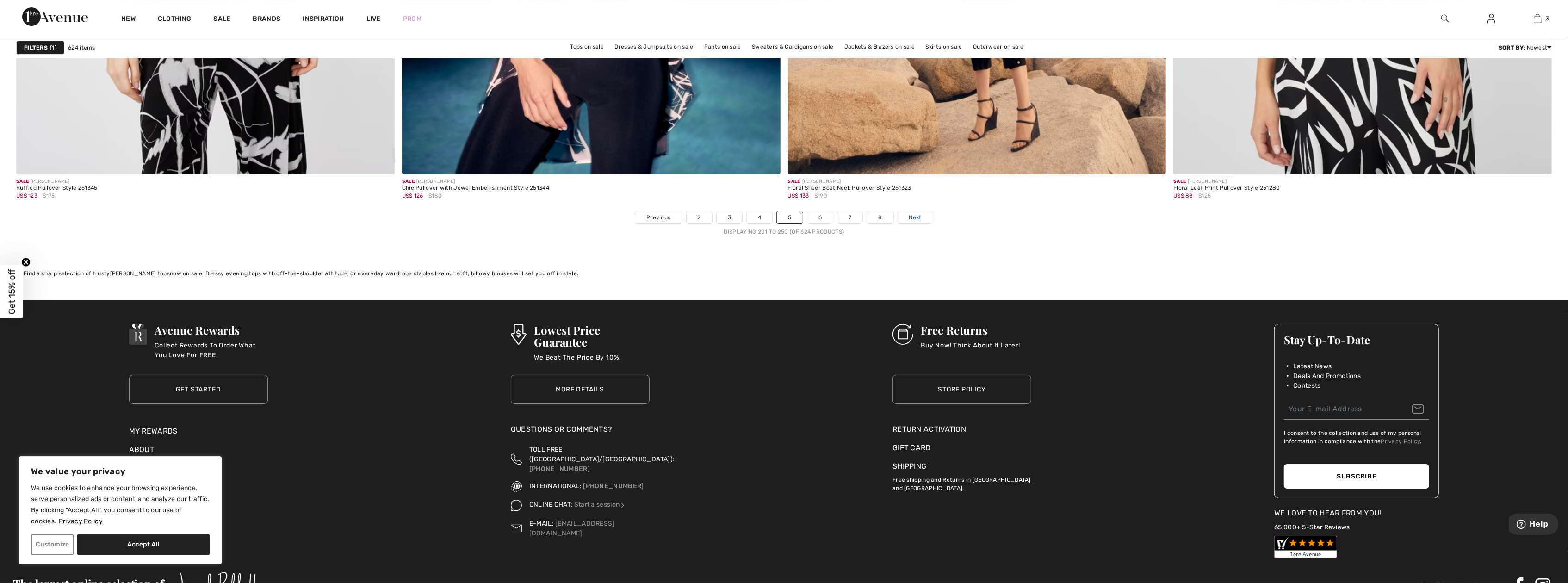
click at [921, 218] on link "Next" at bounding box center [915, 218] width 35 height 12
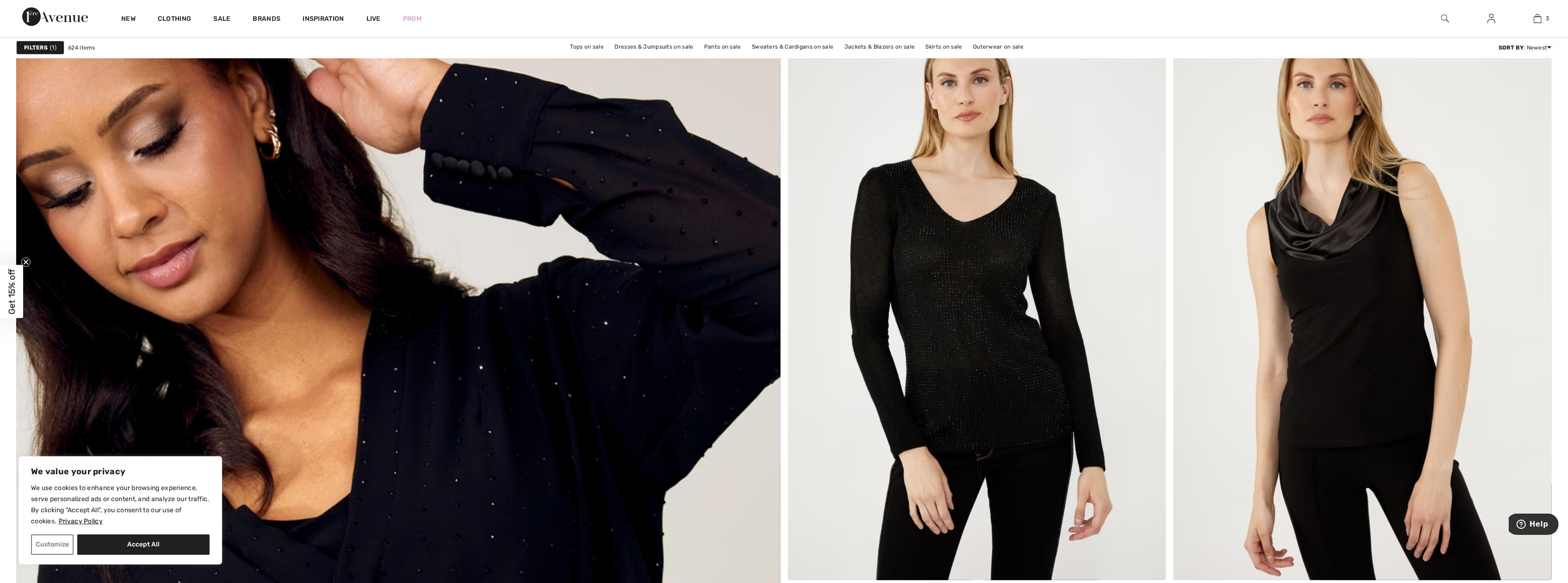
scroll to position [4997, 0]
